Goal: Transaction & Acquisition: Purchase product/service

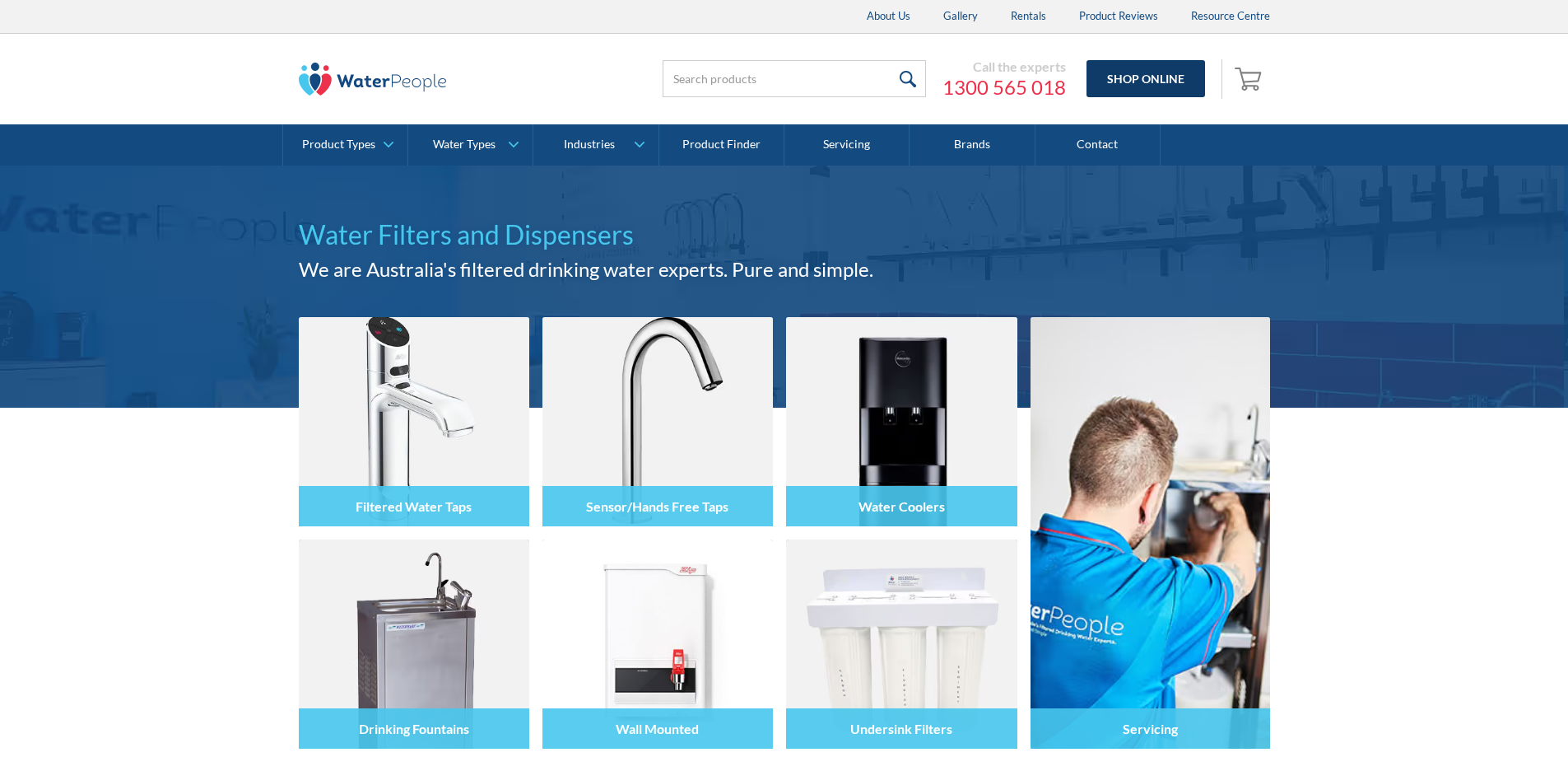
click at [1130, 86] on link "Shop Online" at bounding box center [1146, 78] width 119 height 37
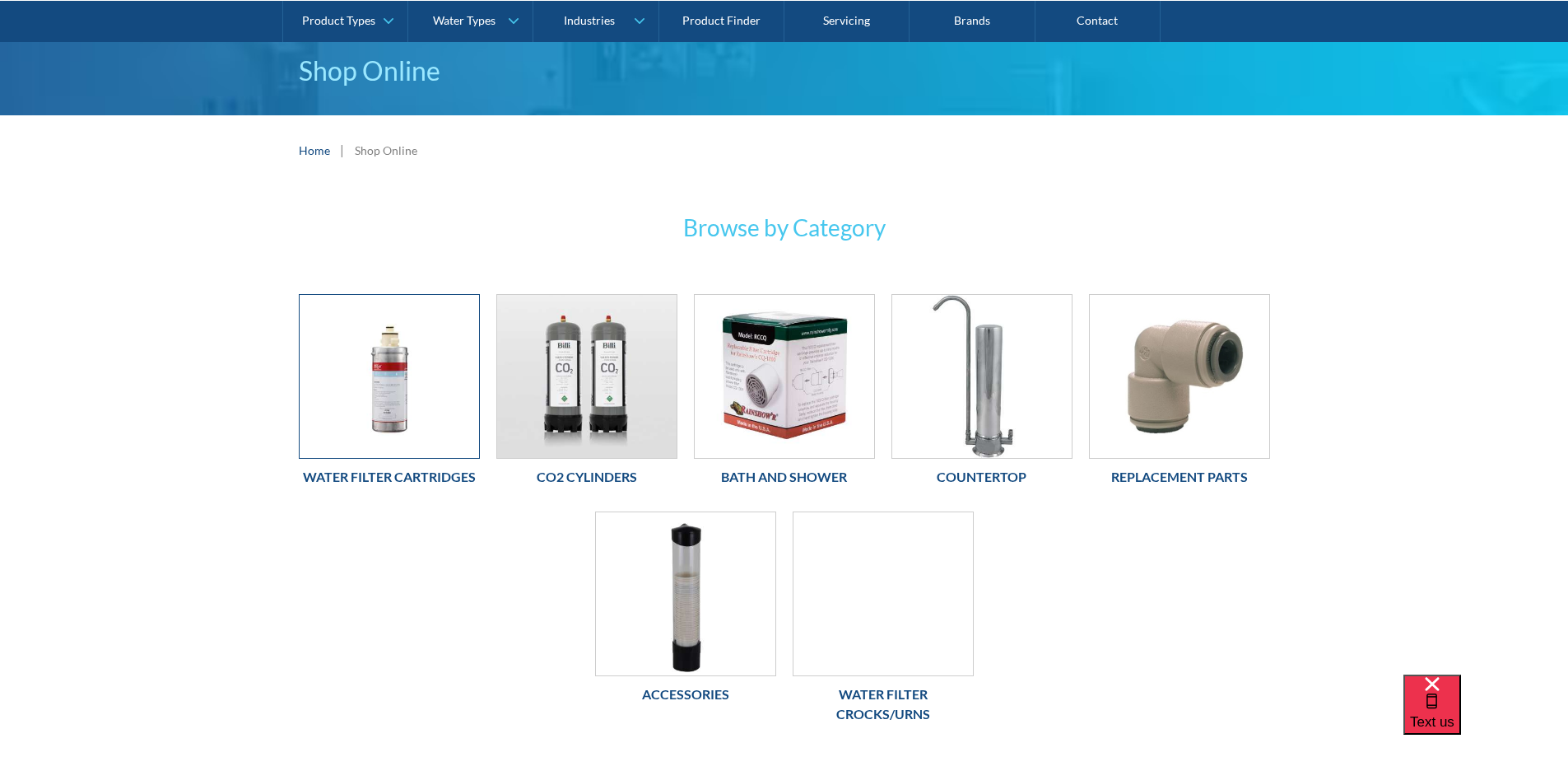
scroll to position [165, 0]
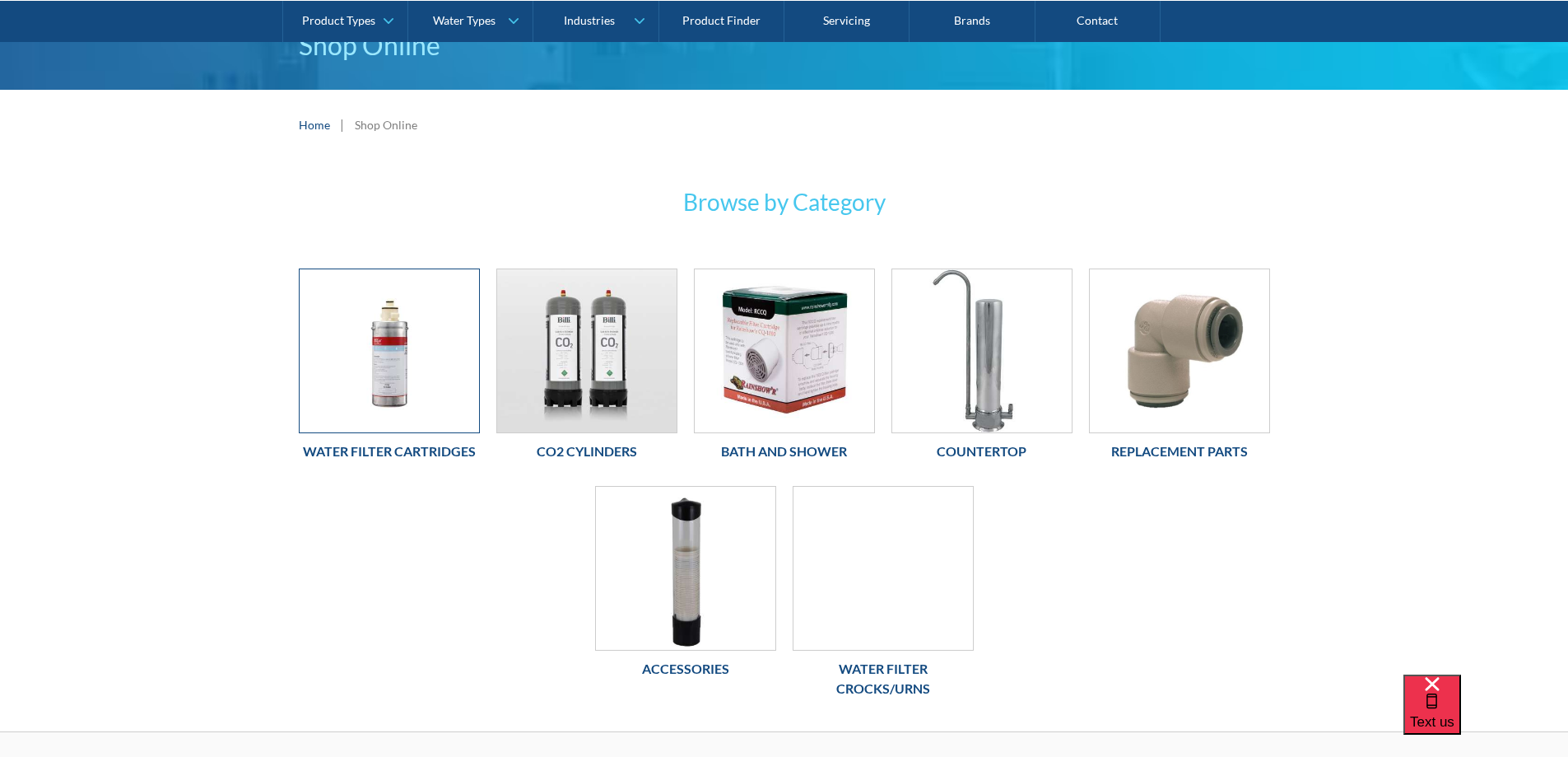
click at [398, 382] on img at bounding box center [390, 351] width 180 height 163
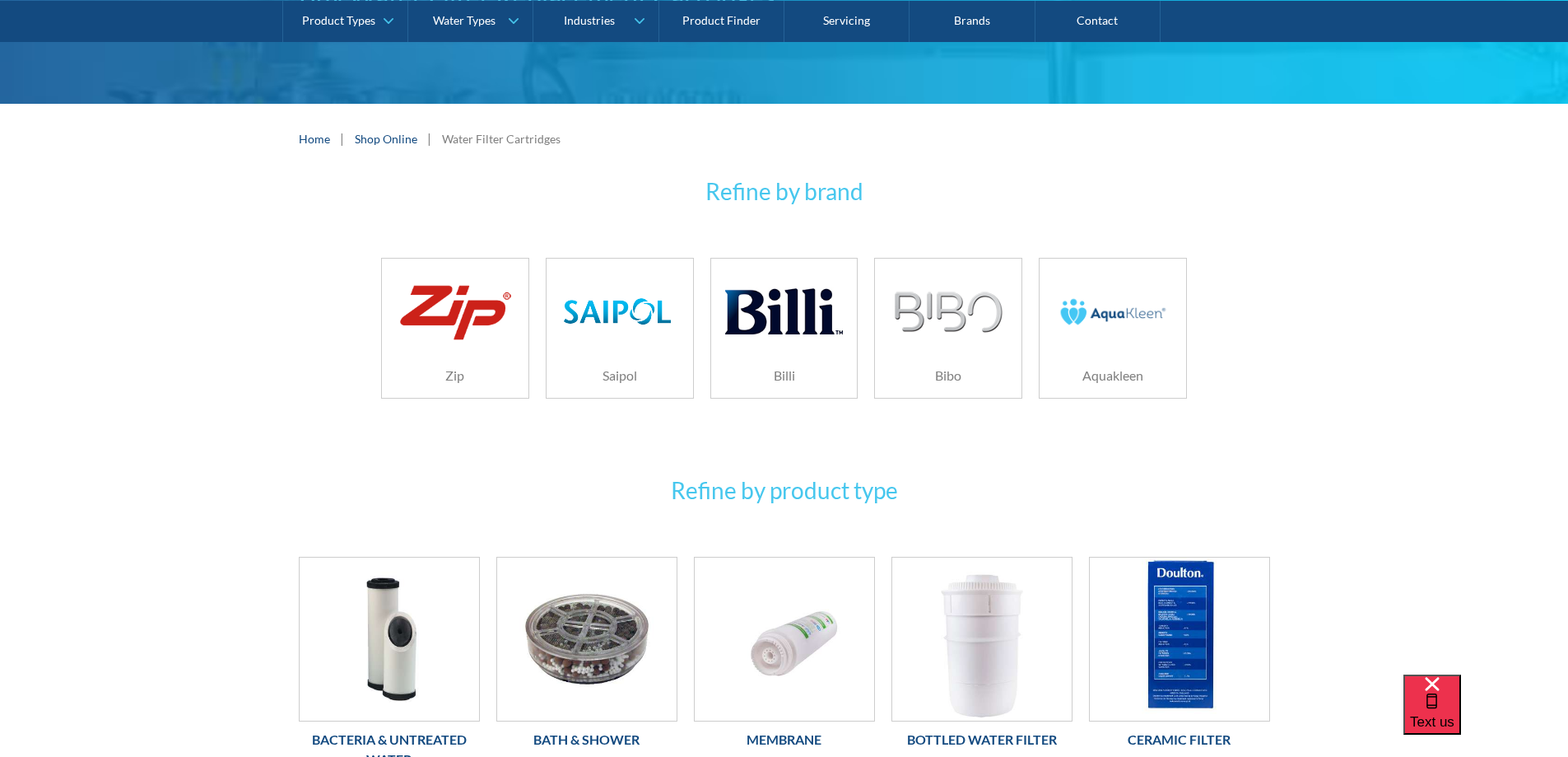
scroll to position [247, 0]
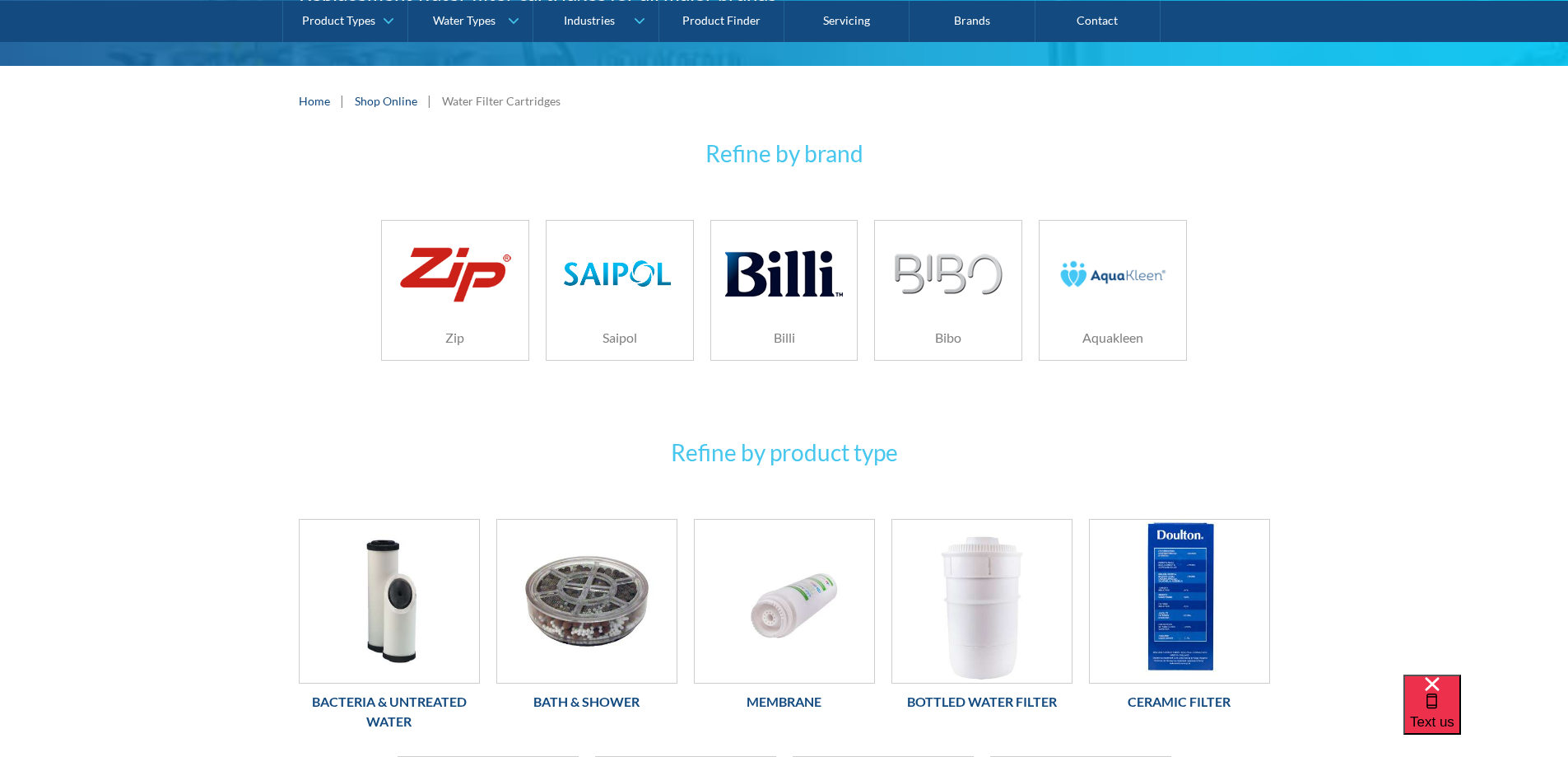
click at [1118, 321] on div "Aquakleen" at bounding box center [1112, 338] width 146 height 44
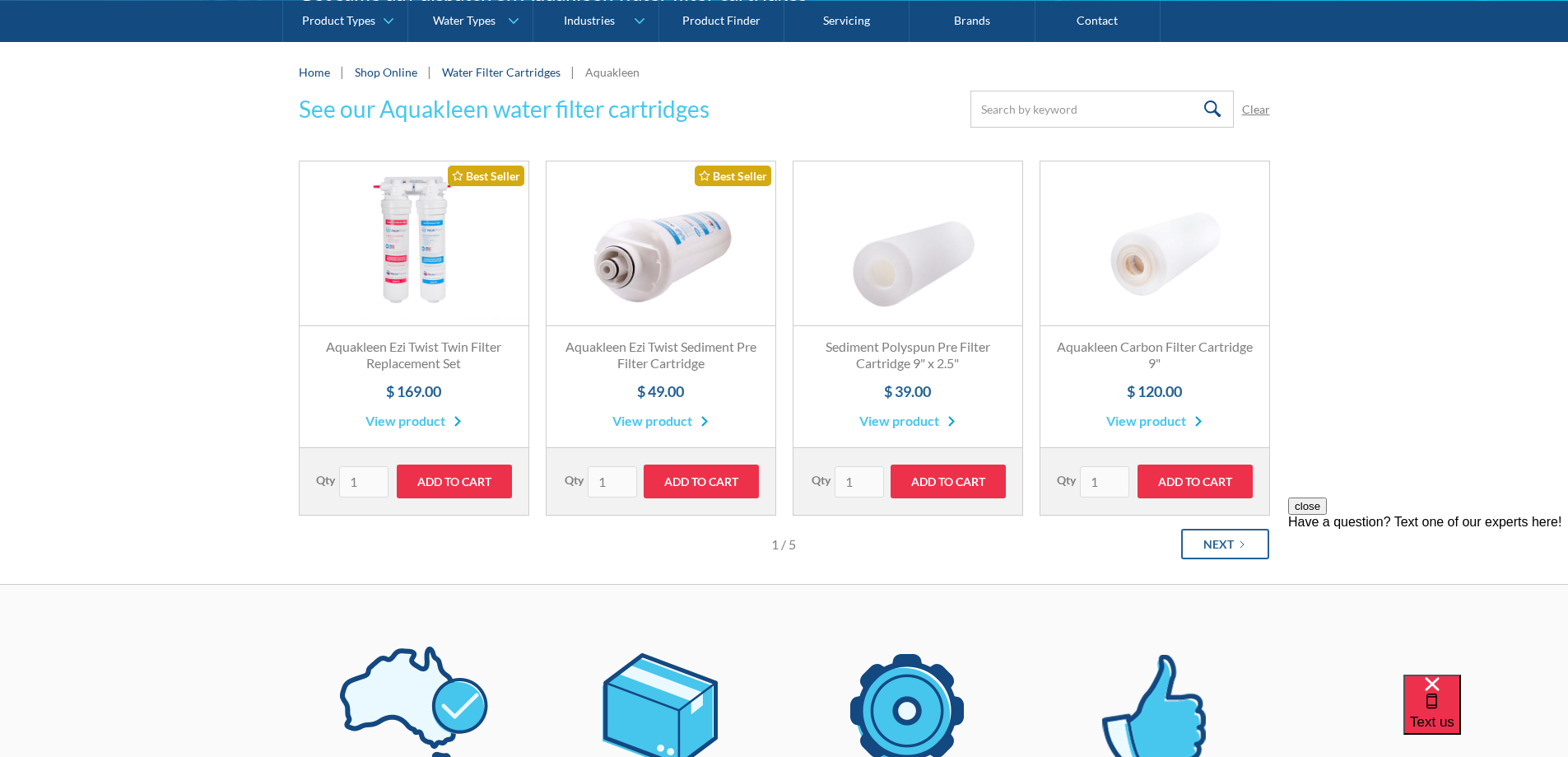
click at [1225, 543] on div "Next" at bounding box center [1219, 544] width 31 height 17
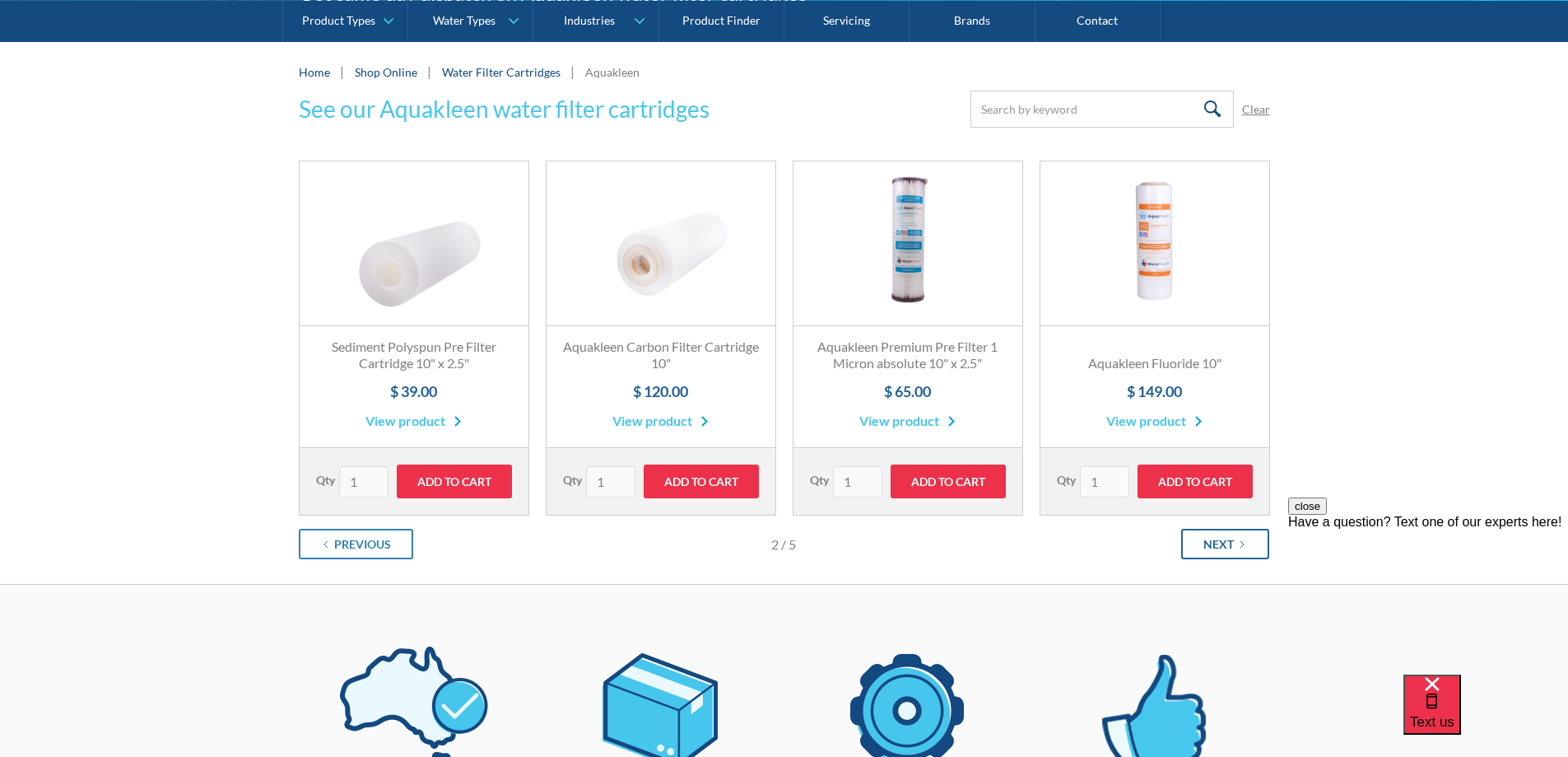
click at [1216, 547] on div "Next" at bounding box center [1219, 544] width 31 height 17
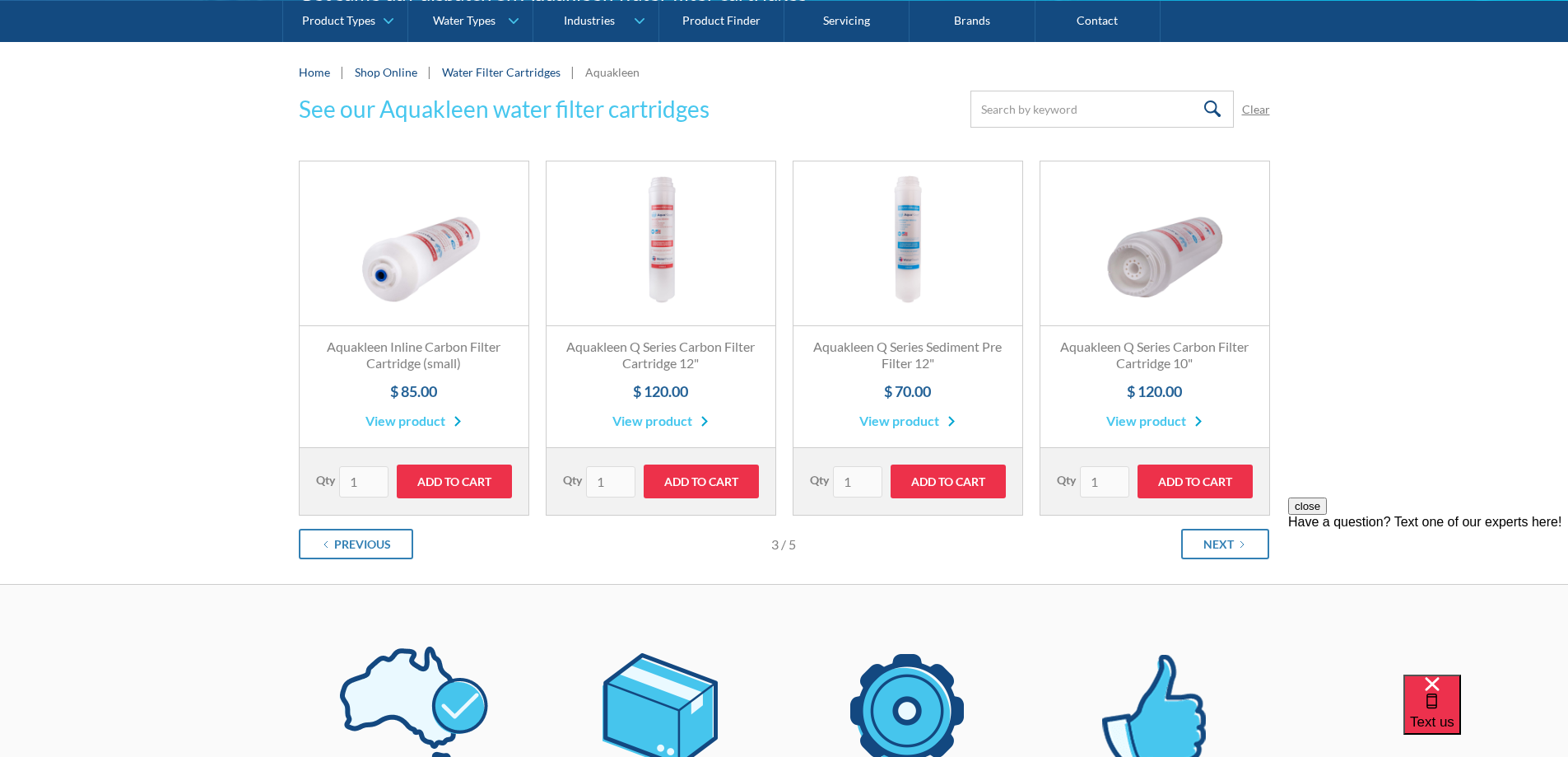
click at [902, 418] on link "View product" at bounding box center [907, 421] width 97 height 20
click at [658, 417] on link "View product" at bounding box center [660, 421] width 97 height 20
click at [1226, 542] on div "Next" at bounding box center [1219, 544] width 31 height 17
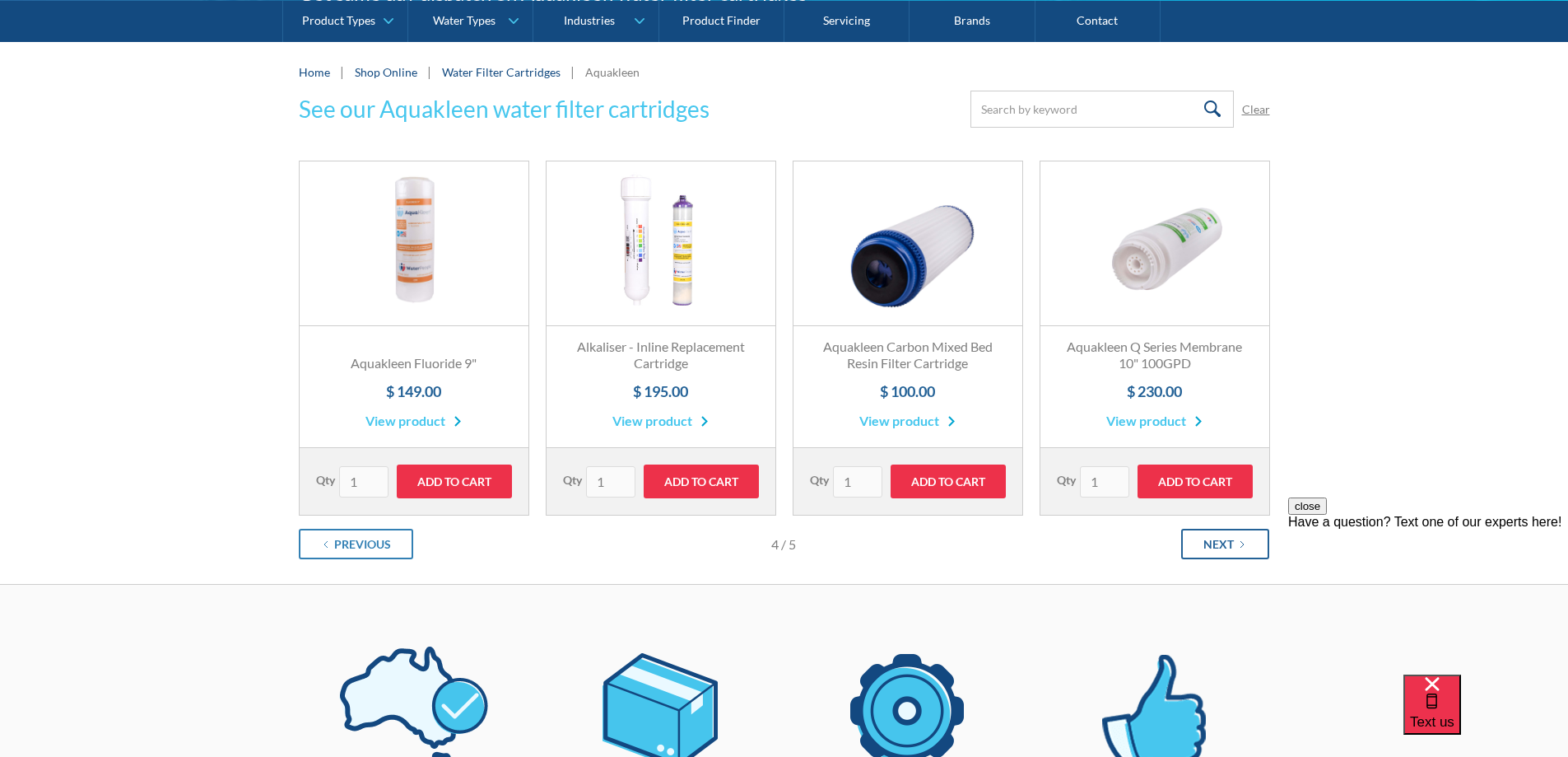
click at [1226, 542] on div "Next" at bounding box center [1219, 544] width 31 height 17
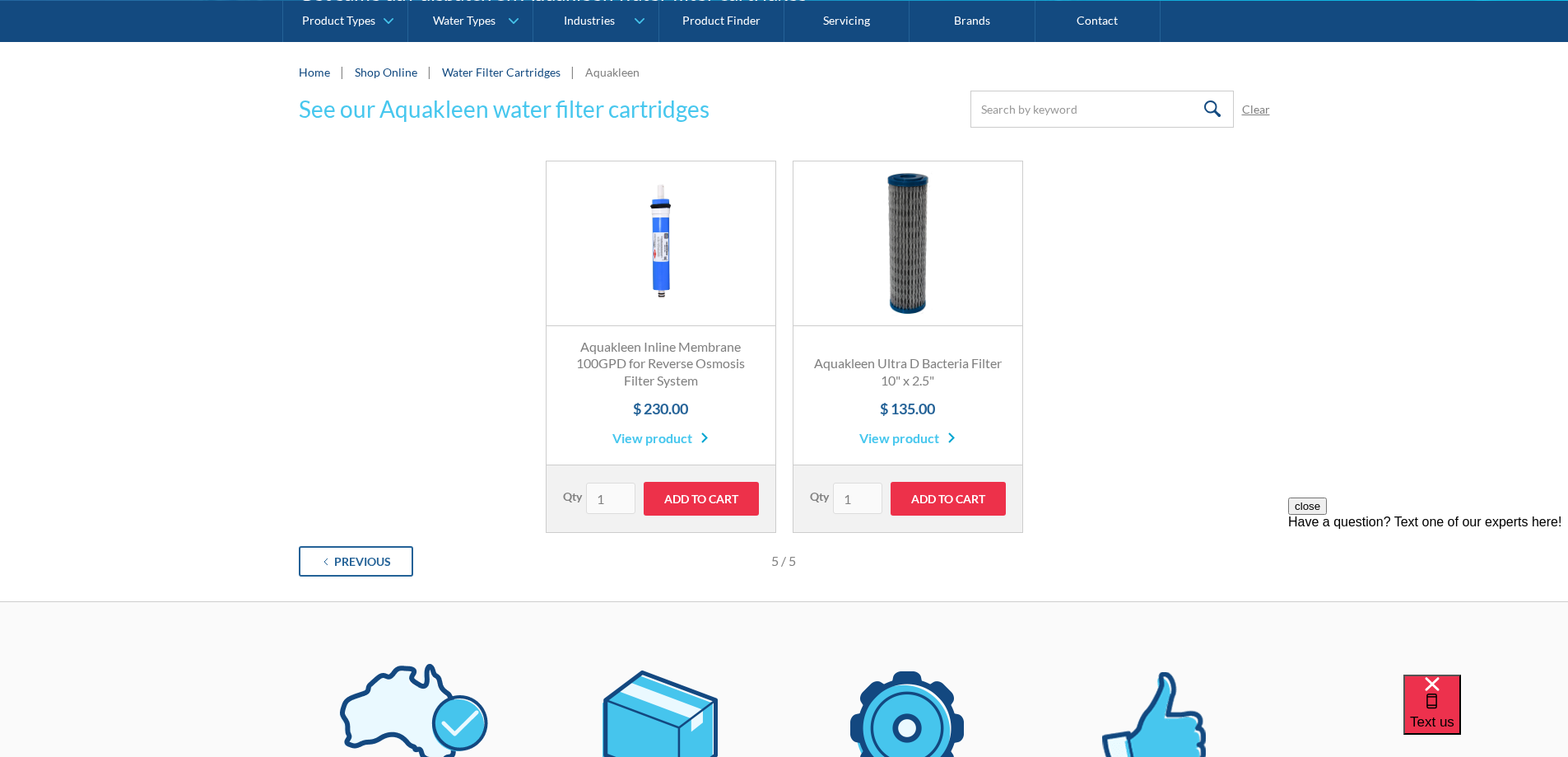
click at [346, 558] on div "Previous" at bounding box center [363, 561] width 56 height 17
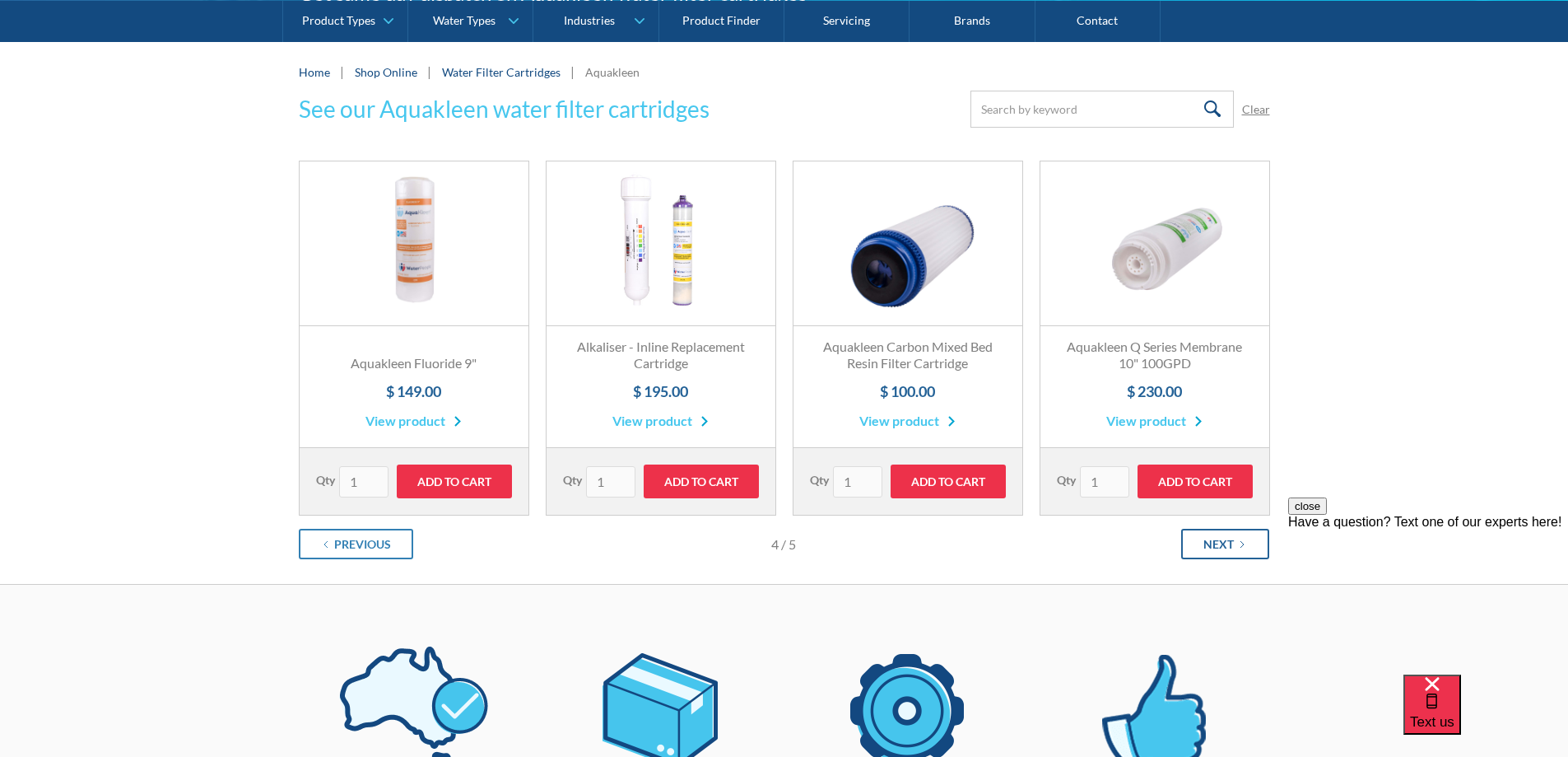
click at [1231, 546] on div "Next" at bounding box center [1219, 544] width 31 height 17
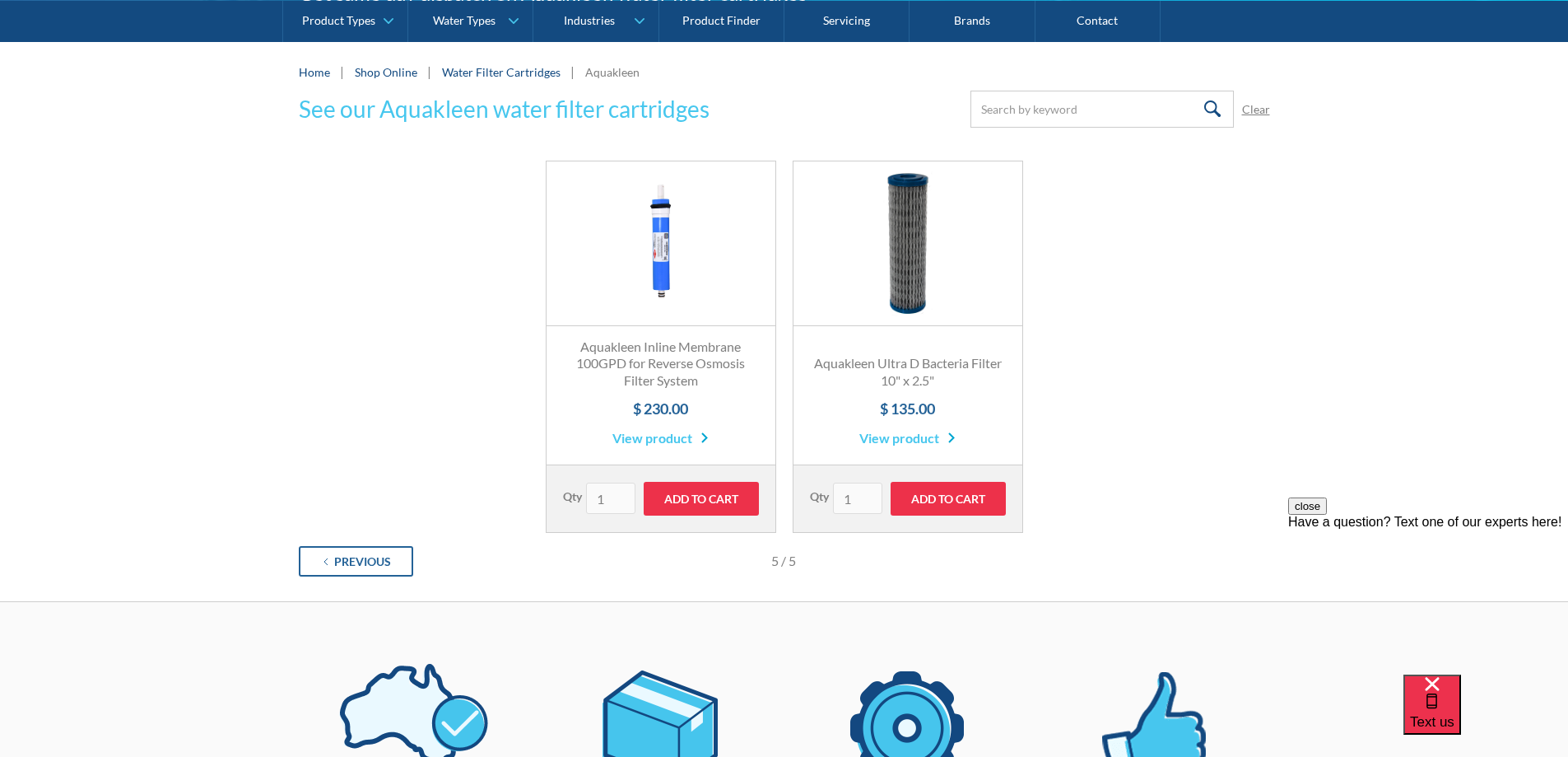
click at [339, 562] on div "Previous" at bounding box center [363, 561] width 56 height 17
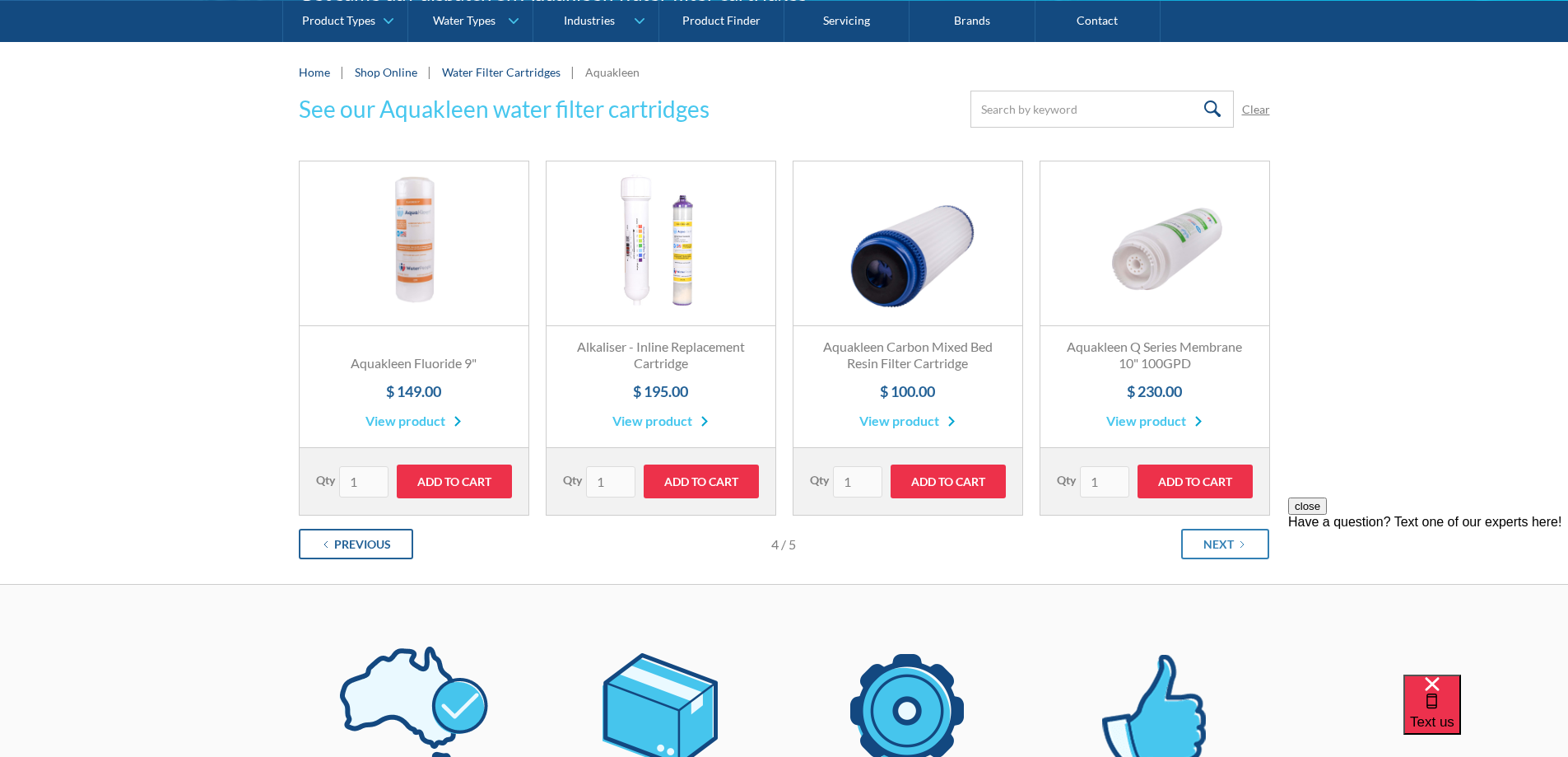
click at [352, 547] on div "Previous" at bounding box center [363, 544] width 56 height 17
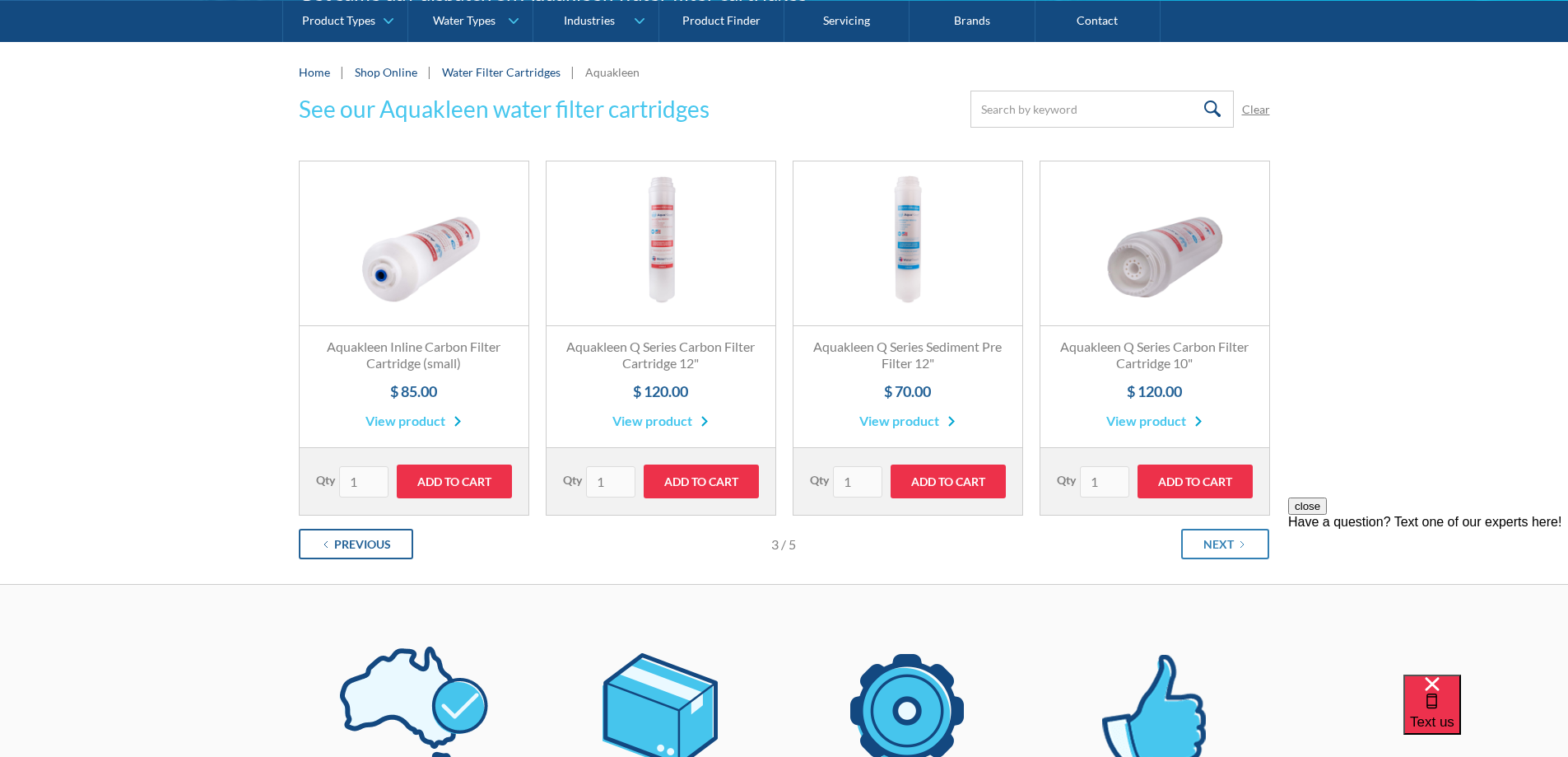
click at [352, 547] on div "Previous" at bounding box center [363, 544] width 56 height 17
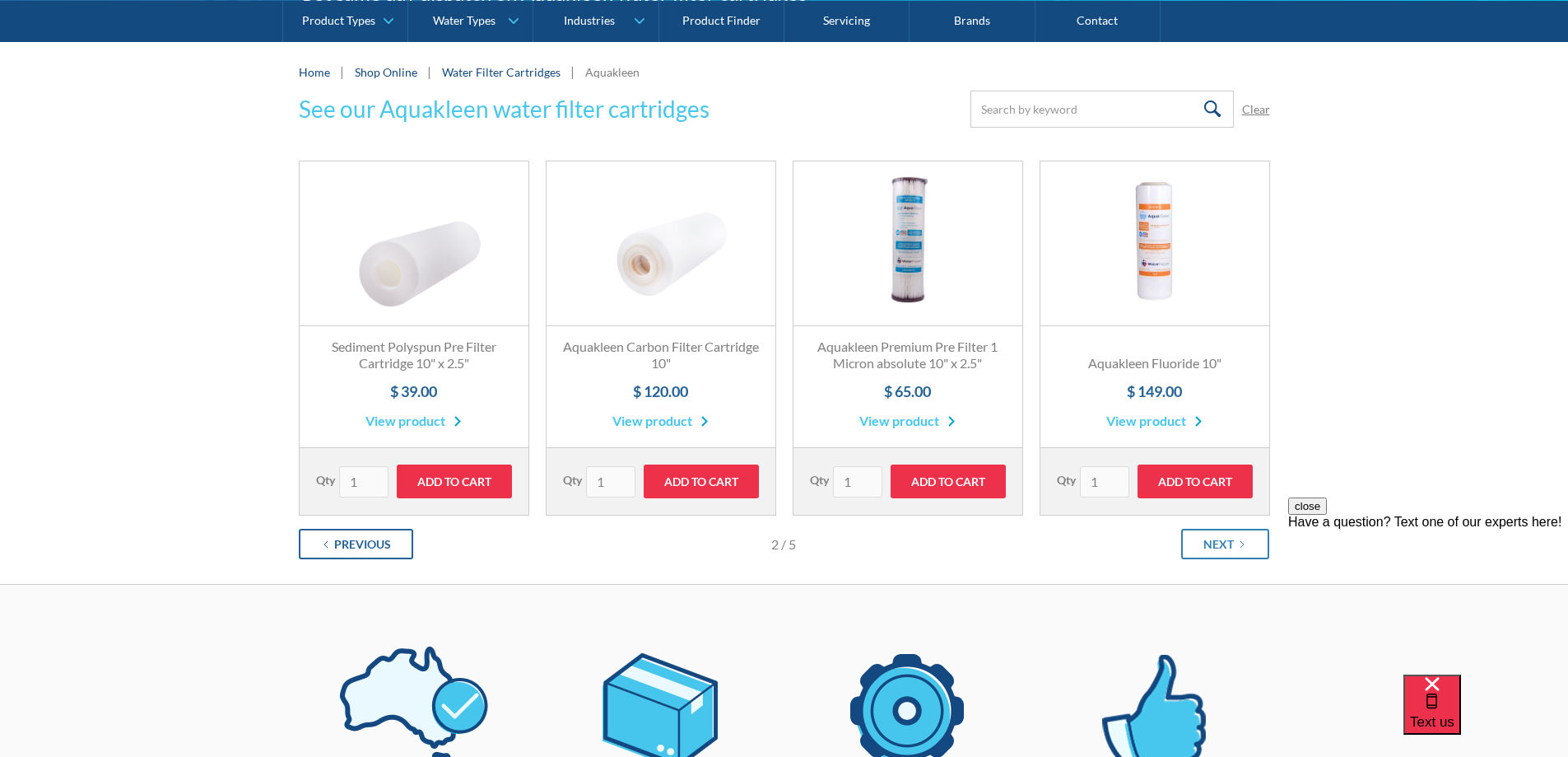
click at [352, 547] on div "Previous" at bounding box center [363, 544] width 56 height 17
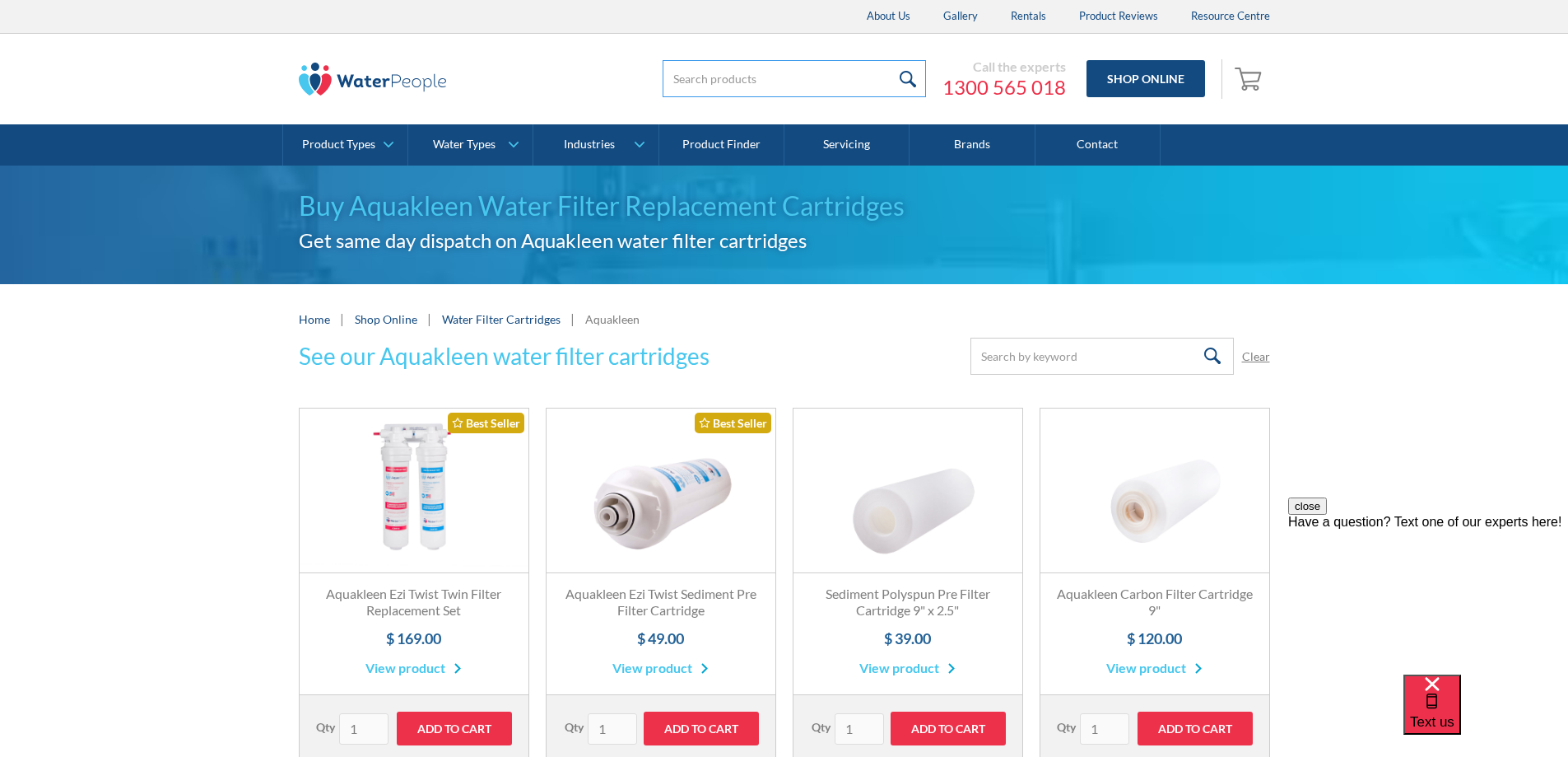
click at [678, 92] on input "search" at bounding box center [794, 78] width 263 height 37
type input "membrane"
click at [891, 60] on input "submit" at bounding box center [908, 78] width 35 height 37
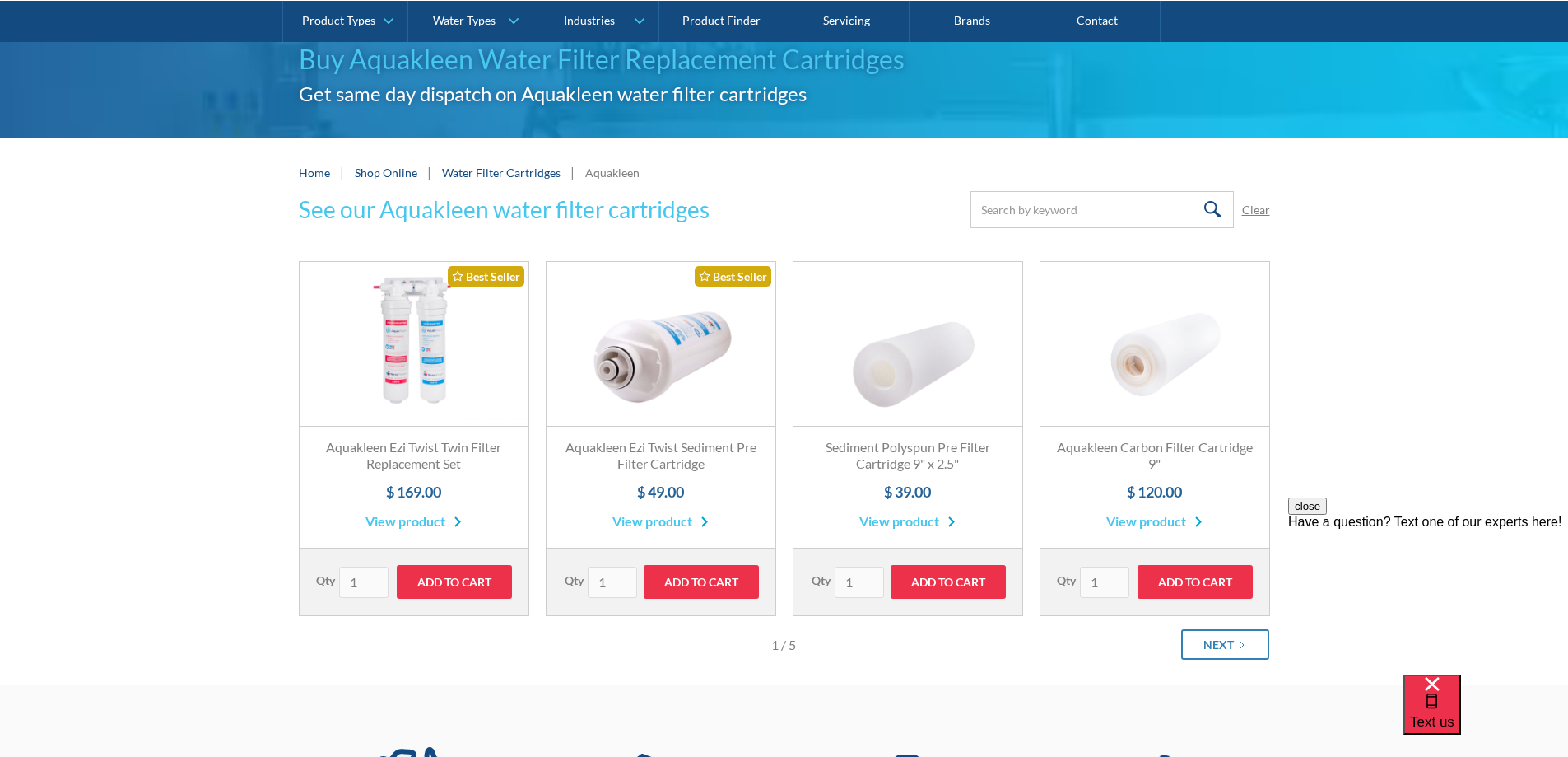
scroll to position [247, 0]
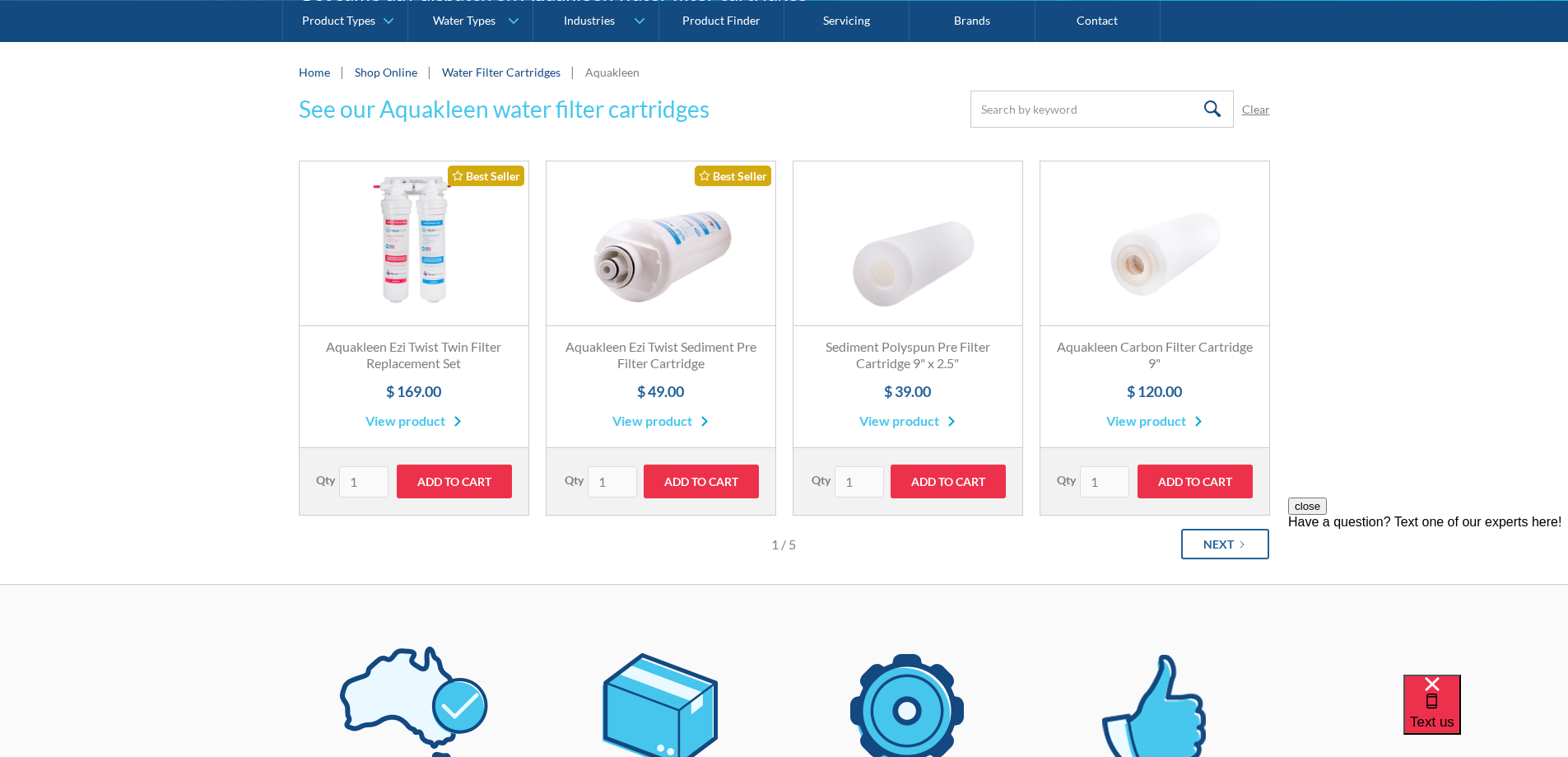
click at [1215, 544] on div "Next" at bounding box center [1219, 544] width 31 height 17
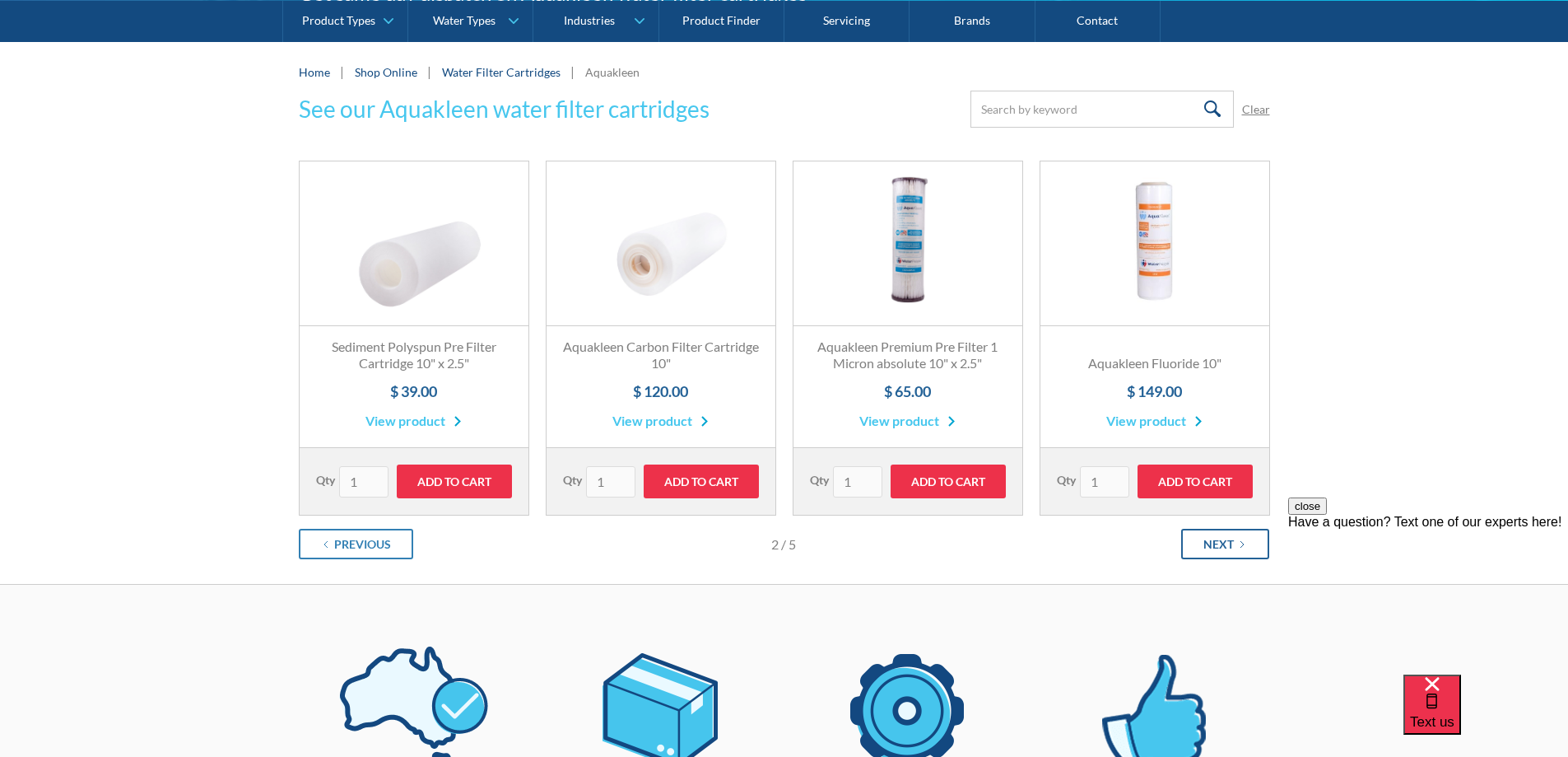
click at [1215, 545] on div "Next" at bounding box center [1219, 544] width 31 height 17
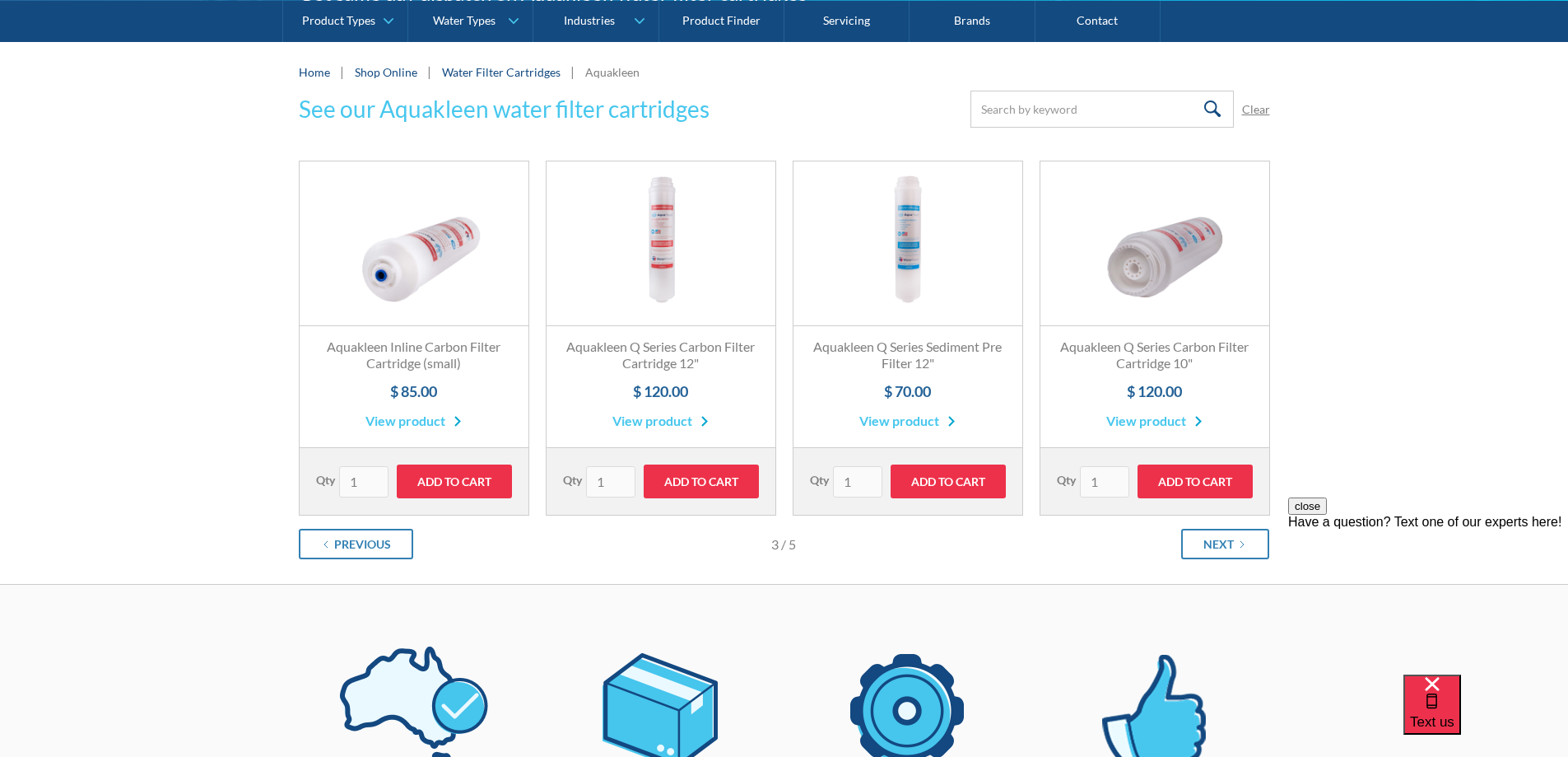
click at [664, 421] on link "View product" at bounding box center [660, 421] width 97 height 20
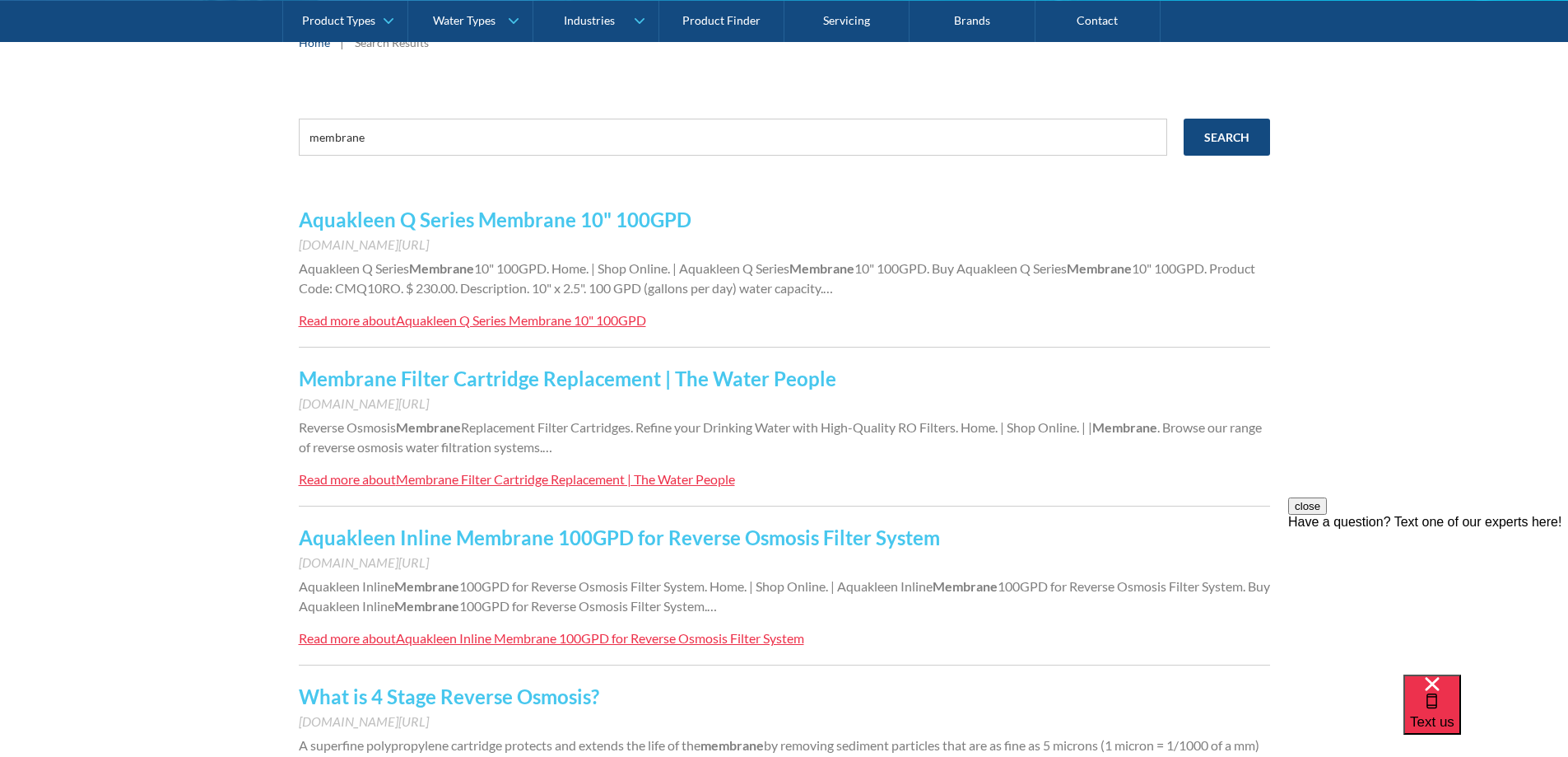
scroll to position [329, 0]
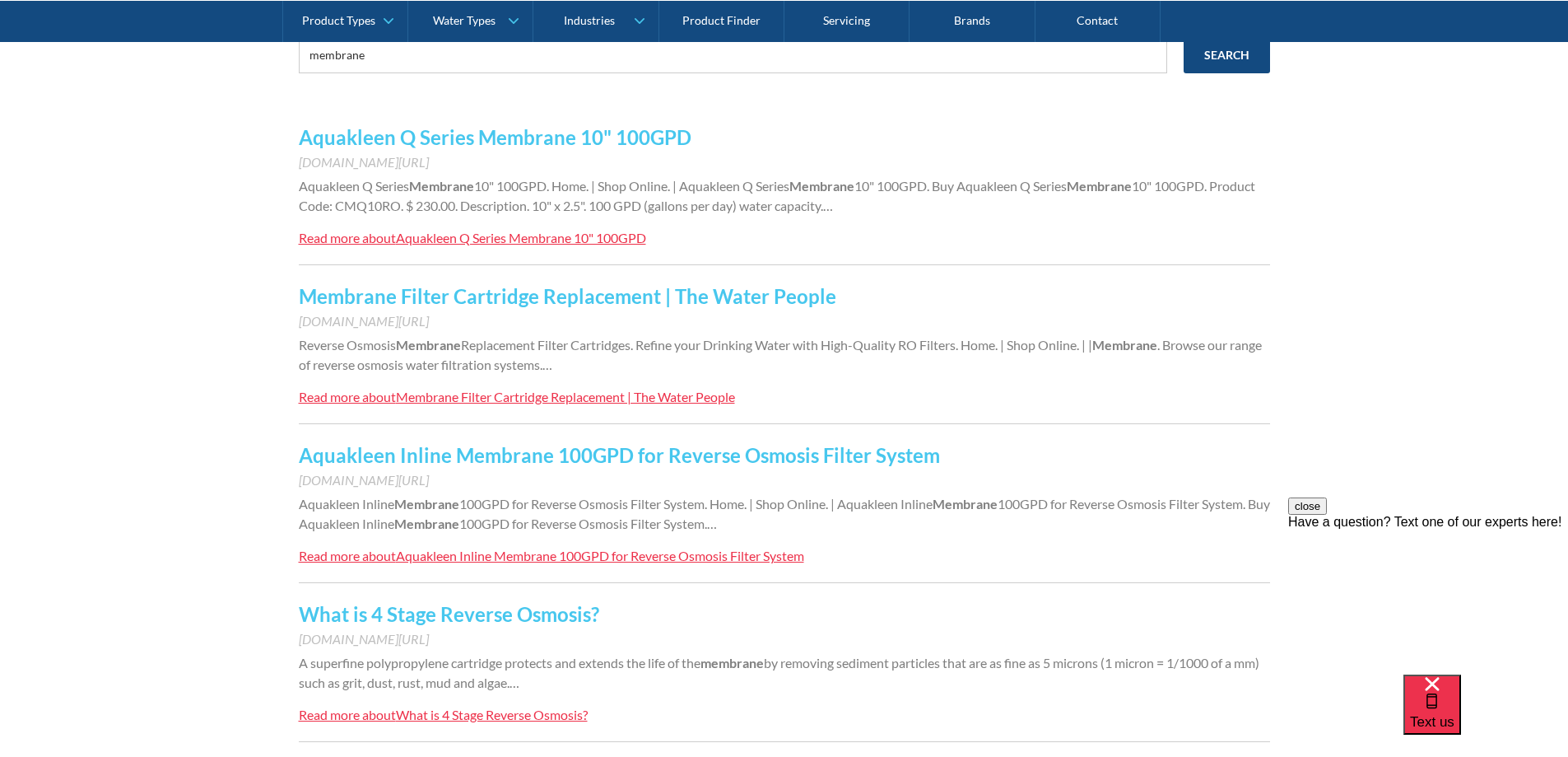
click at [404, 133] on link "Aquakleen Q Series Membrane 10" 100GPD" at bounding box center [495, 137] width 392 height 24
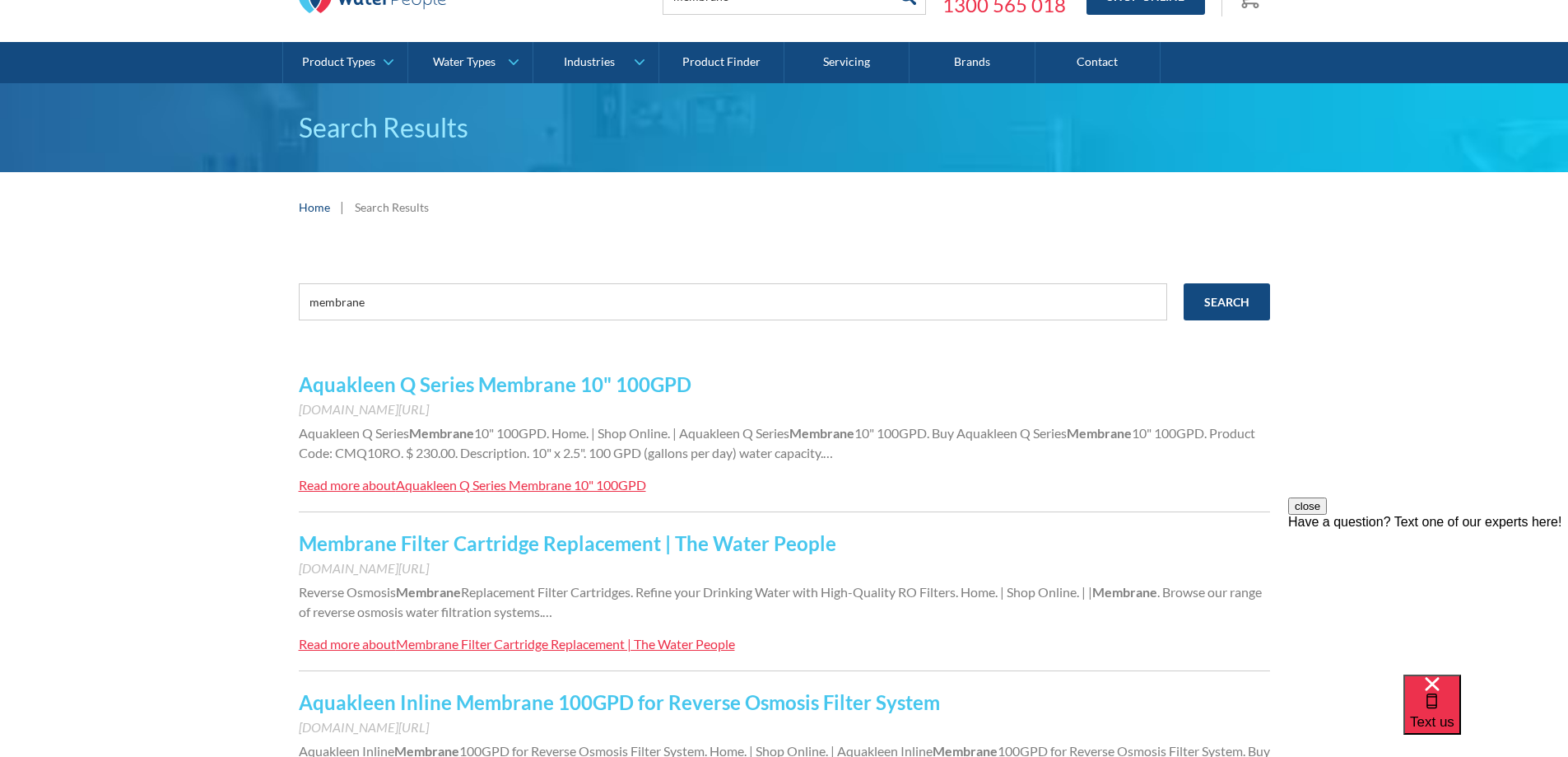
scroll to position [0, 0]
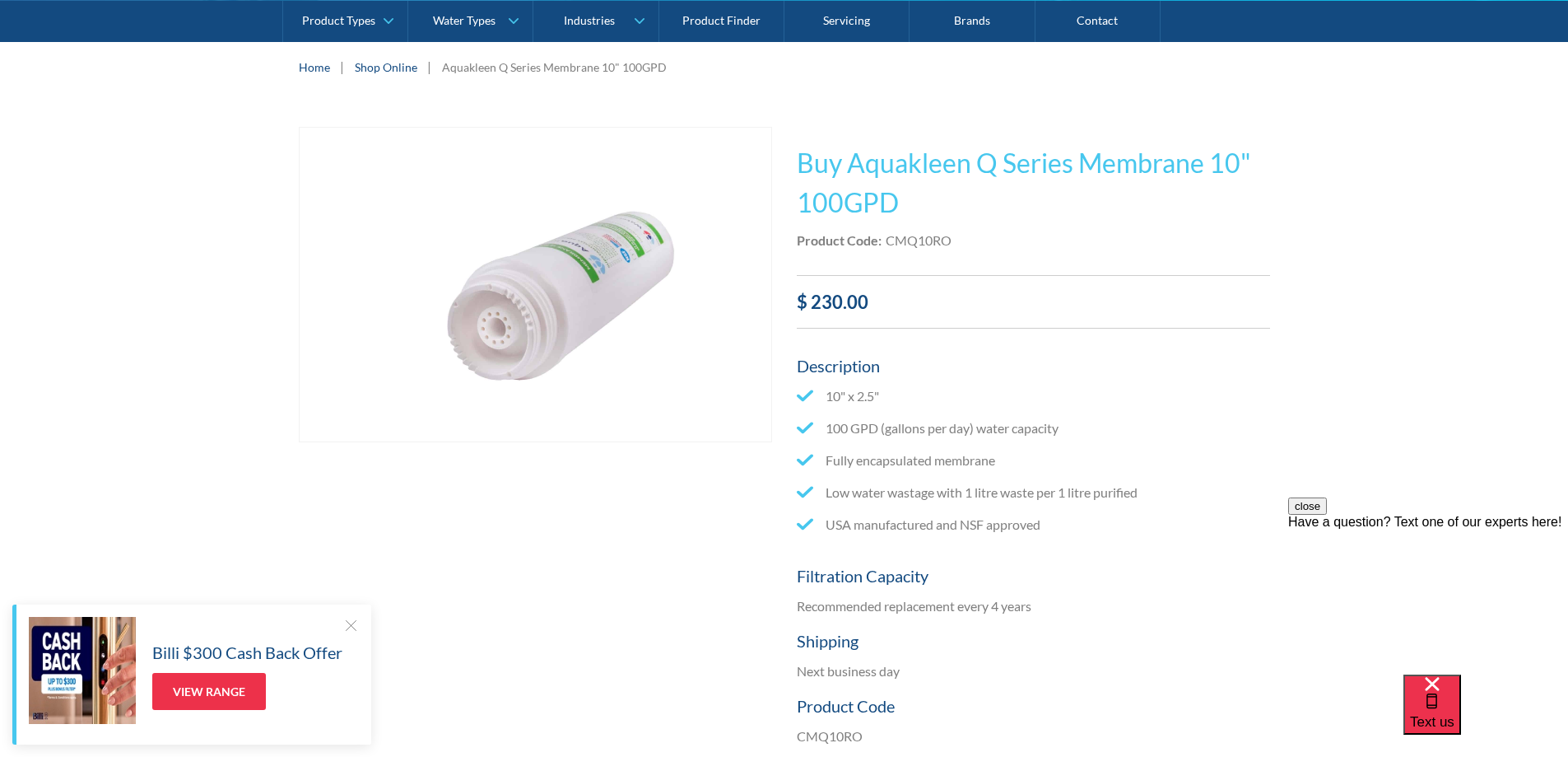
scroll to position [329, 0]
